Goal: Information Seeking & Learning: Check status

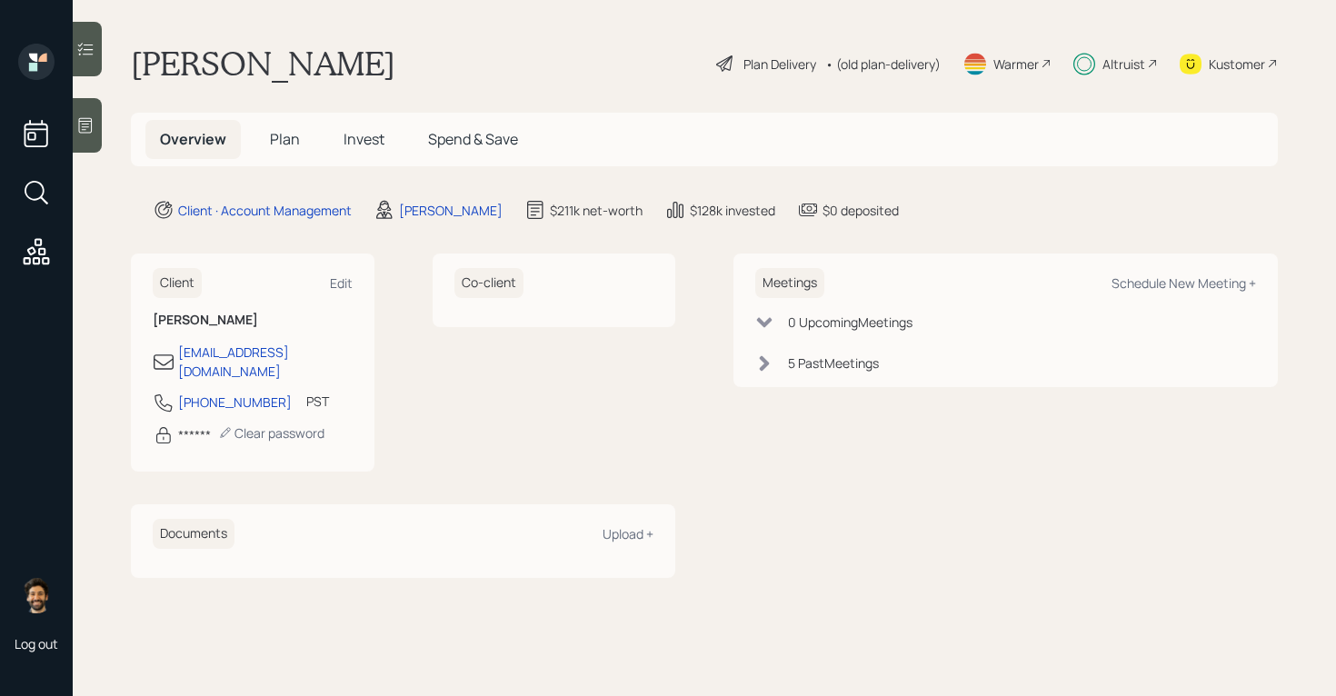
click at [374, 135] on span "Invest" at bounding box center [363, 139] width 41 height 20
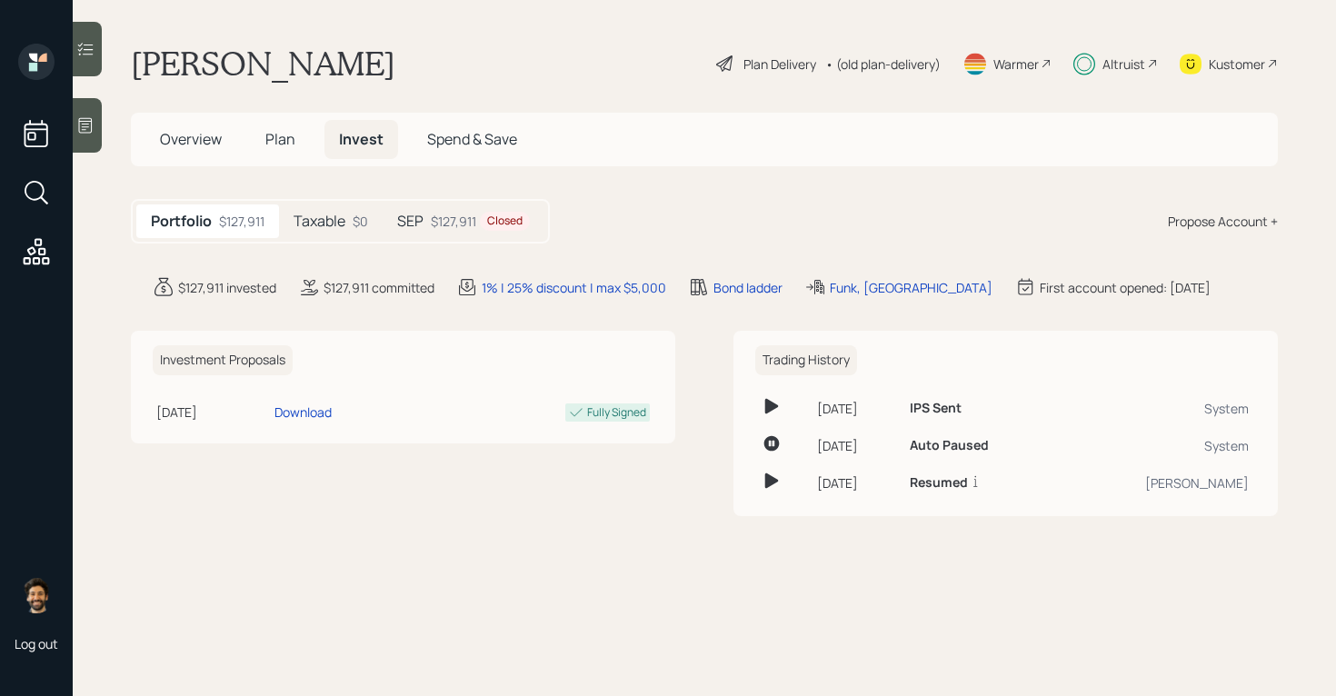
click at [445, 223] on div "$127,911 Closed" at bounding box center [480, 221] width 99 height 19
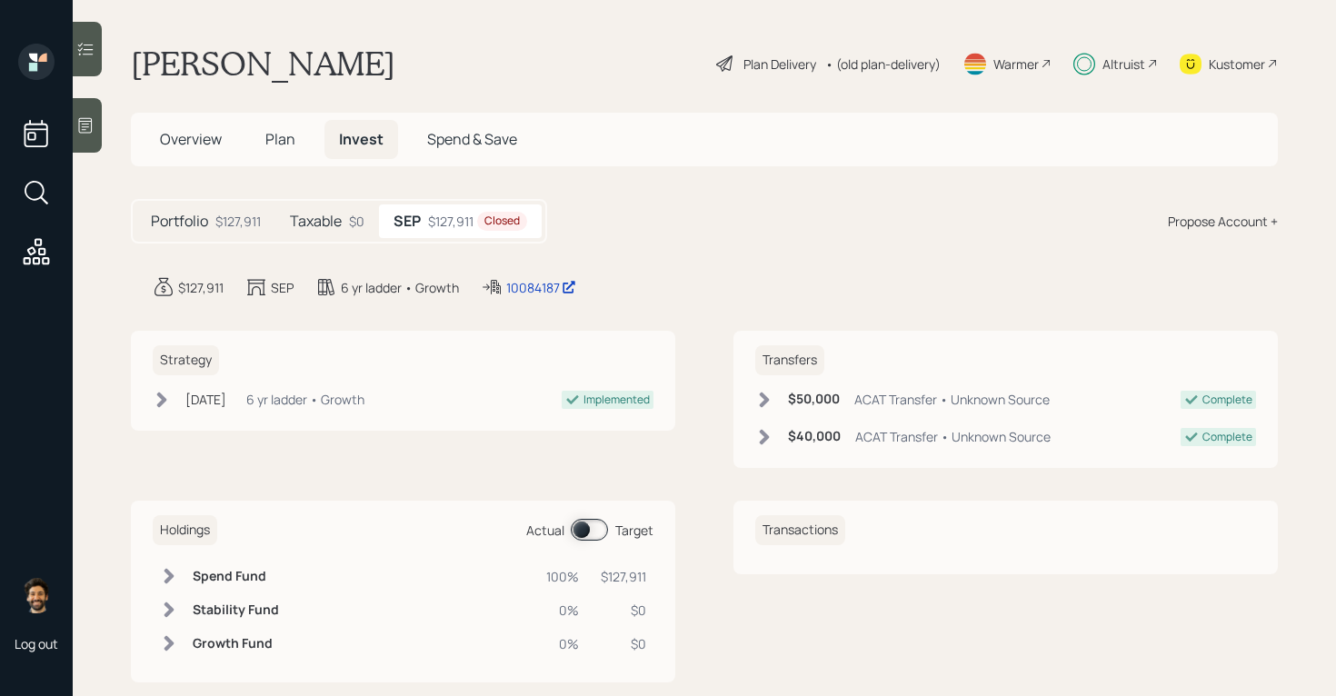
click at [1109, 60] on div "Altruist" at bounding box center [1123, 64] width 43 height 19
click at [507, 223] on div "Closed" at bounding box center [501, 221] width 35 height 15
click at [473, 223] on div "$127,911 Closed" at bounding box center [477, 221] width 99 height 19
